Goal: Task Accomplishment & Management: Manage account settings

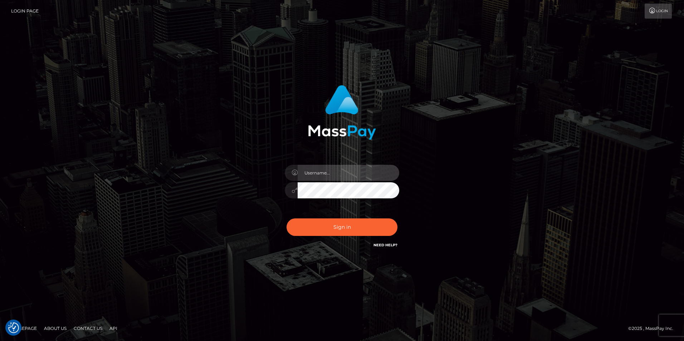
click at [333, 170] on input "text" at bounding box center [348, 173] width 102 height 16
paste input "LiatSilver"
type input "LiatSilver"
click at [286, 218] on button "Sign in" at bounding box center [341, 227] width 111 height 18
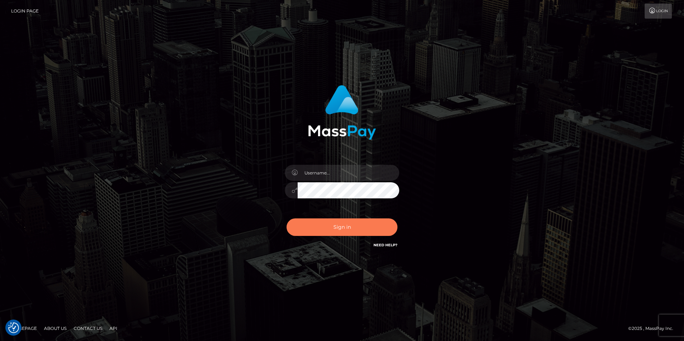
click at [343, 226] on button "Sign in" at bounding box center [341, 227] width 111 height 18
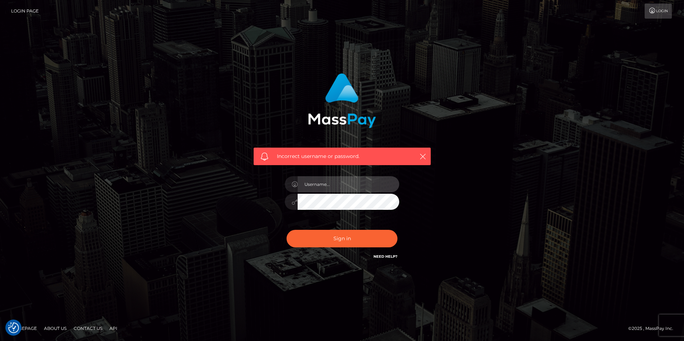
click at [338, 183] on input "text" at bounding box center [348, 184] width 102 height 16
click at [312, 182] on input "text" at bounding box center [348, 184] width 102 height 16
paste input "LiatSilver"
type input "LiatSilver"
click at [286, 230] on button "Sign in" at bounding box center [341, 239] width 111 height 18
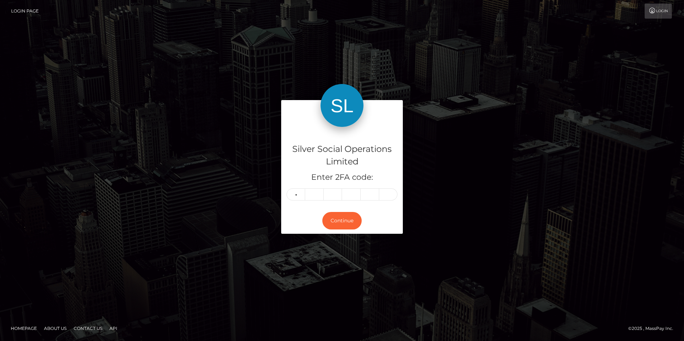
type input "3"
type input "7"
type input "8"
type input "1"
type input "8"
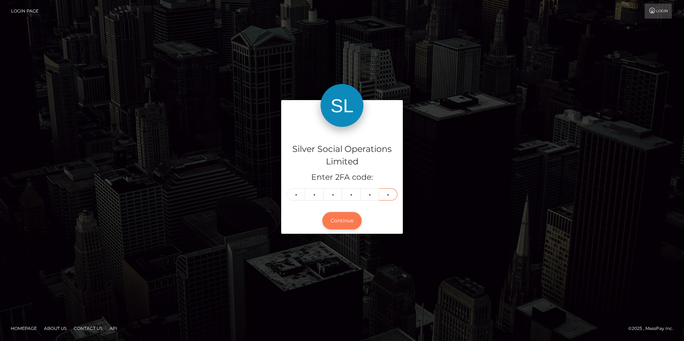
type input "5"
click at [342, 224] on button "Continue" at bounding box center [341, 221] width 39 height 18
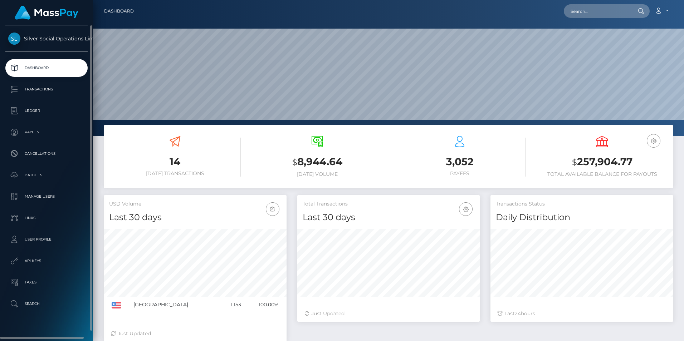
scroll to position [127, 182]
click at [39, 193] on p "Manage Users" at bounding box center [46, 196] width 77 height 11
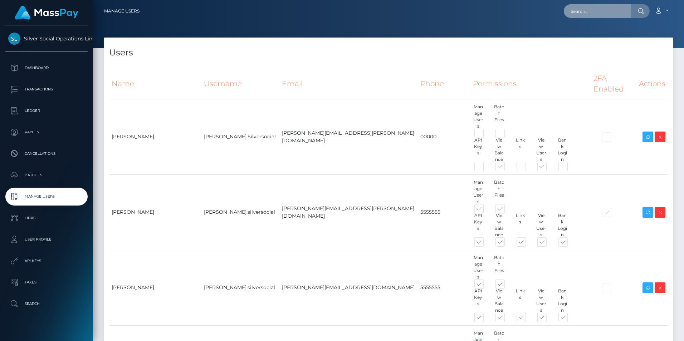
click at [608, 10] on input "text" at bounding box center [596, 11] width 67 height 14
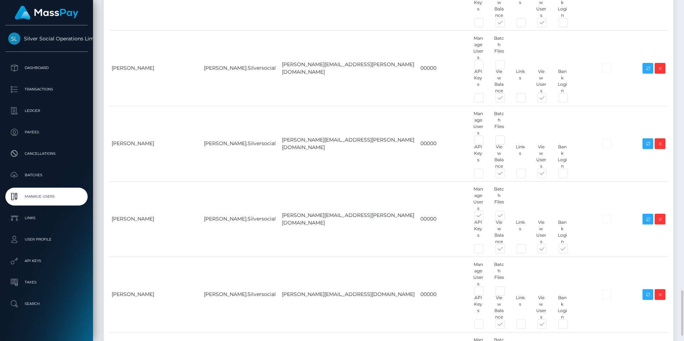
scroll to position [2219, 0]
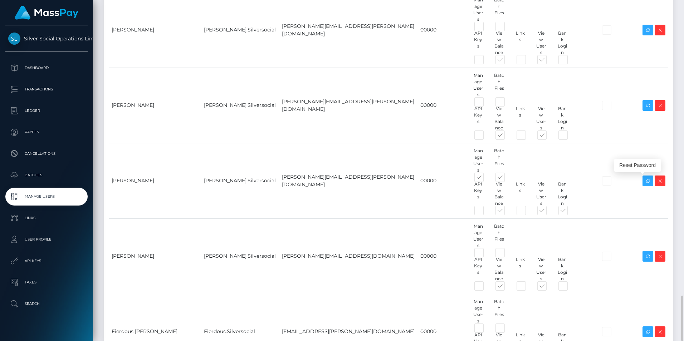
type input "apr"
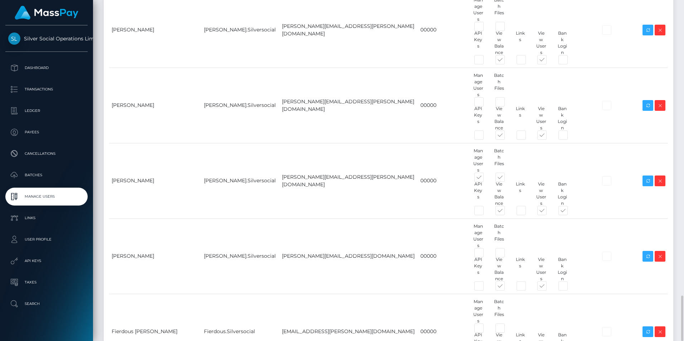
drag, startPoint x: 537, startPoint y: 202, endPoint x: 561, endPoint y: 203, distance: 23.6
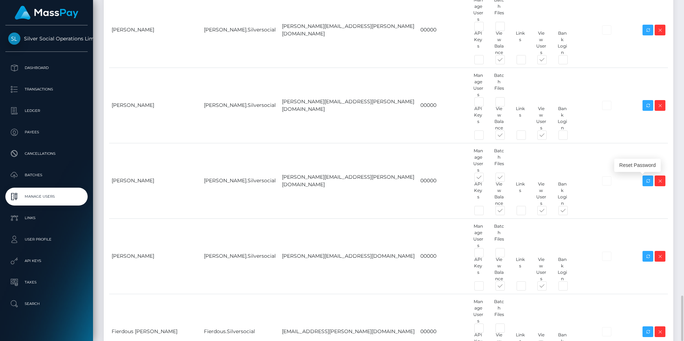
drag, startPoint x: 191, startPoint y: 181, endPoint x: 231, endPoint y: 181, distance: 39.3
copy td "Aprilyn.Pevidal"
